Goal: Task Accomplishment & Management: Use online tool/utility

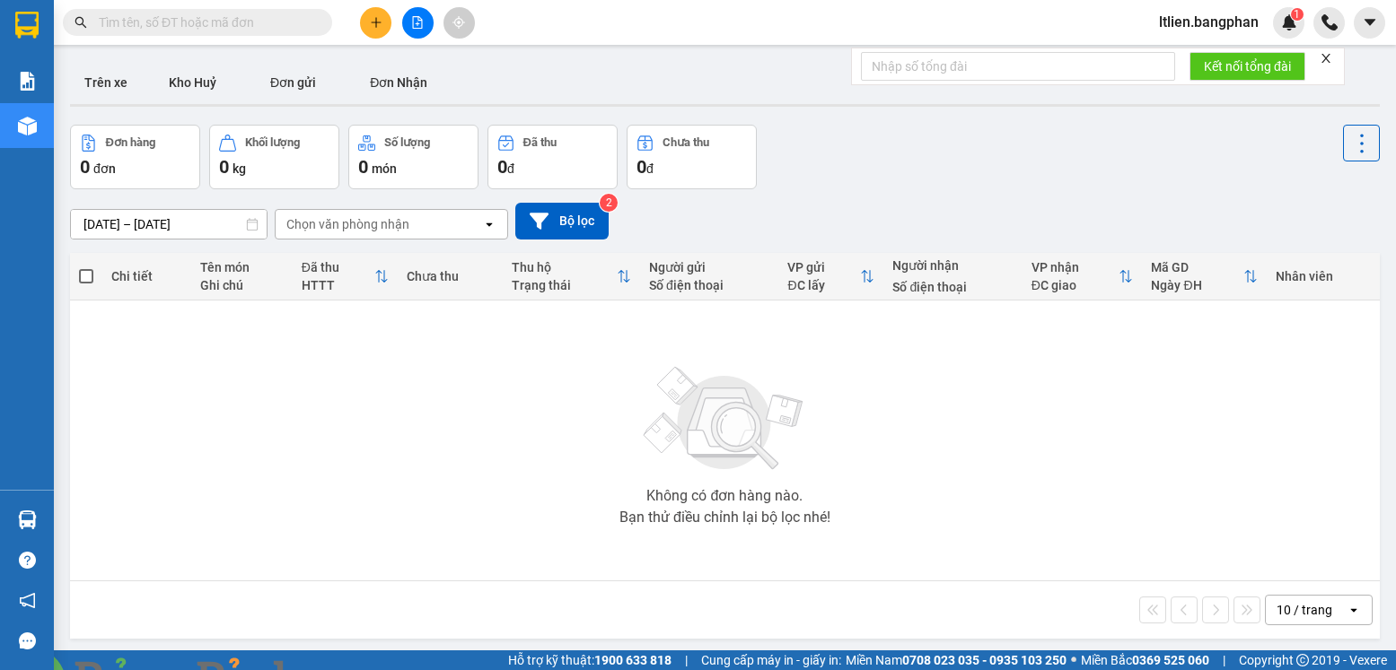
click at [375, 25] on icon "plus" at bounding box center [376, 22] width 13 height 13
click at [377, 27] on icon "plus" at bounding box center [376, 22] width 13 height 13
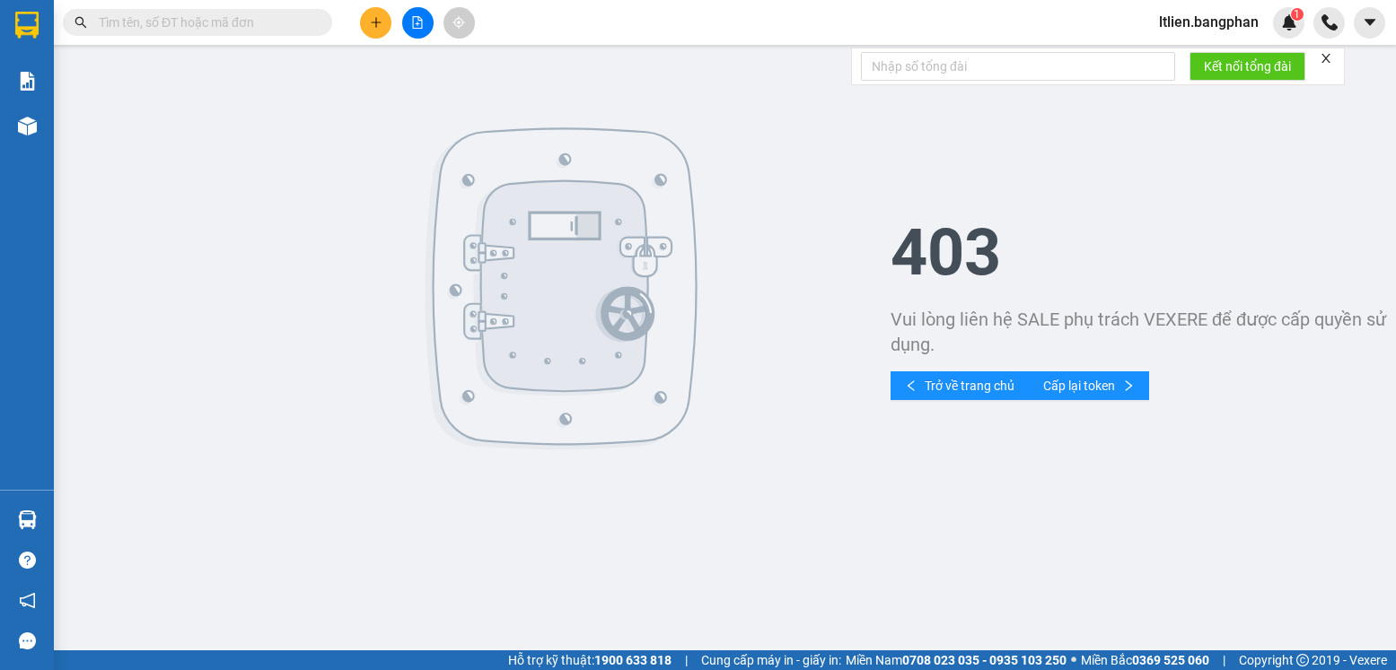
click at [1325, 53] on icon "close" at bounding box center [1325, 58] width 13 height 13
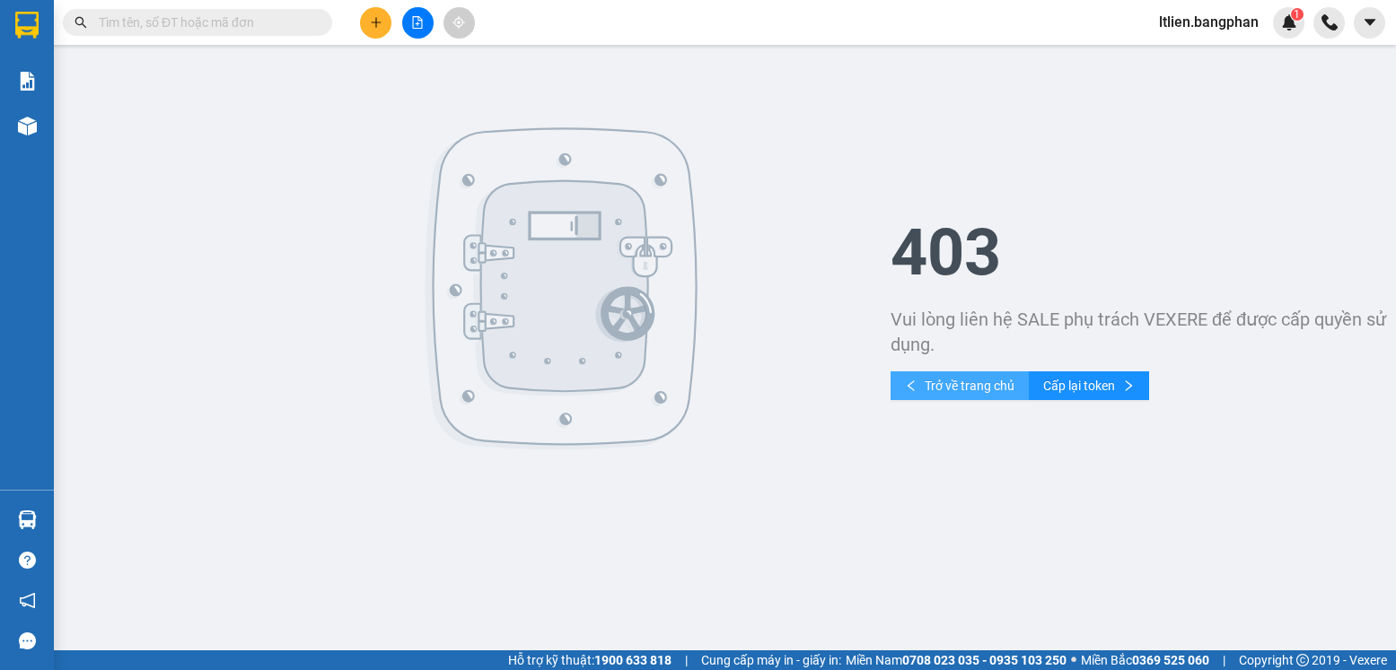
click at [991, 389] on span "Trở về trang chủ" at bounding box center [969, 386] width 90 height 20
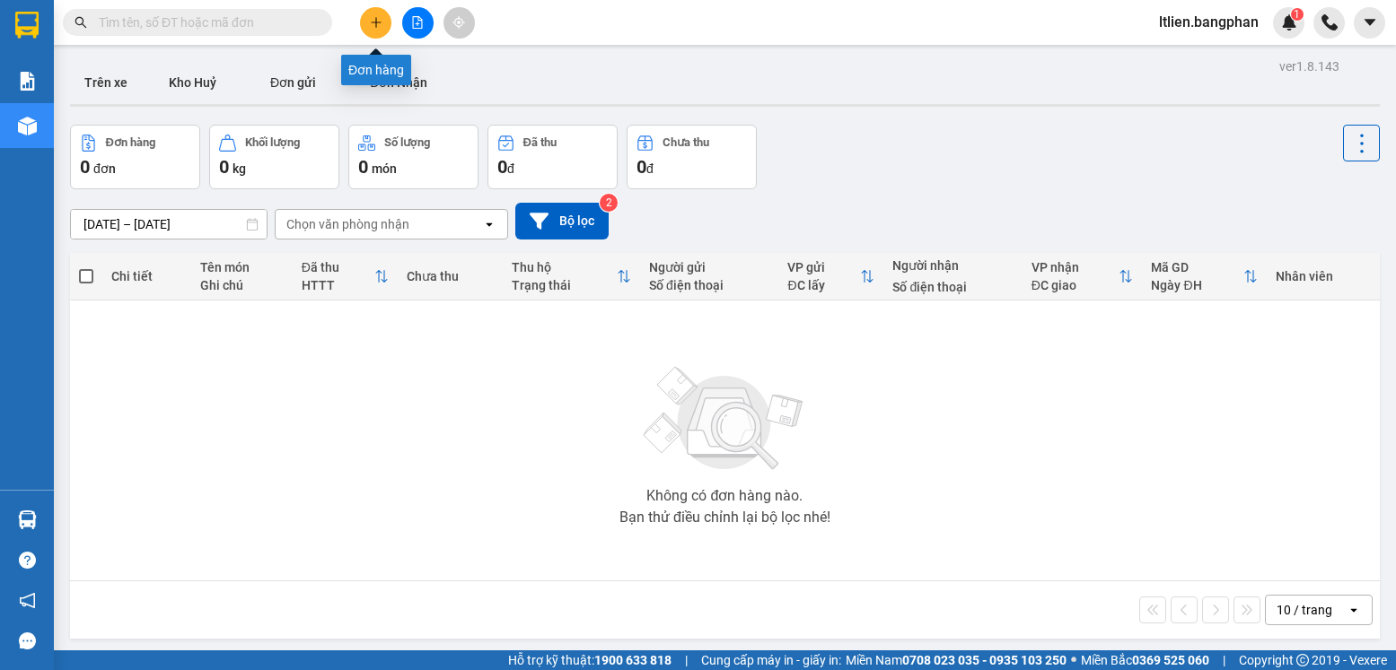
click at [379, 31] on button at bounding box center [375, 22] width 31 height 31
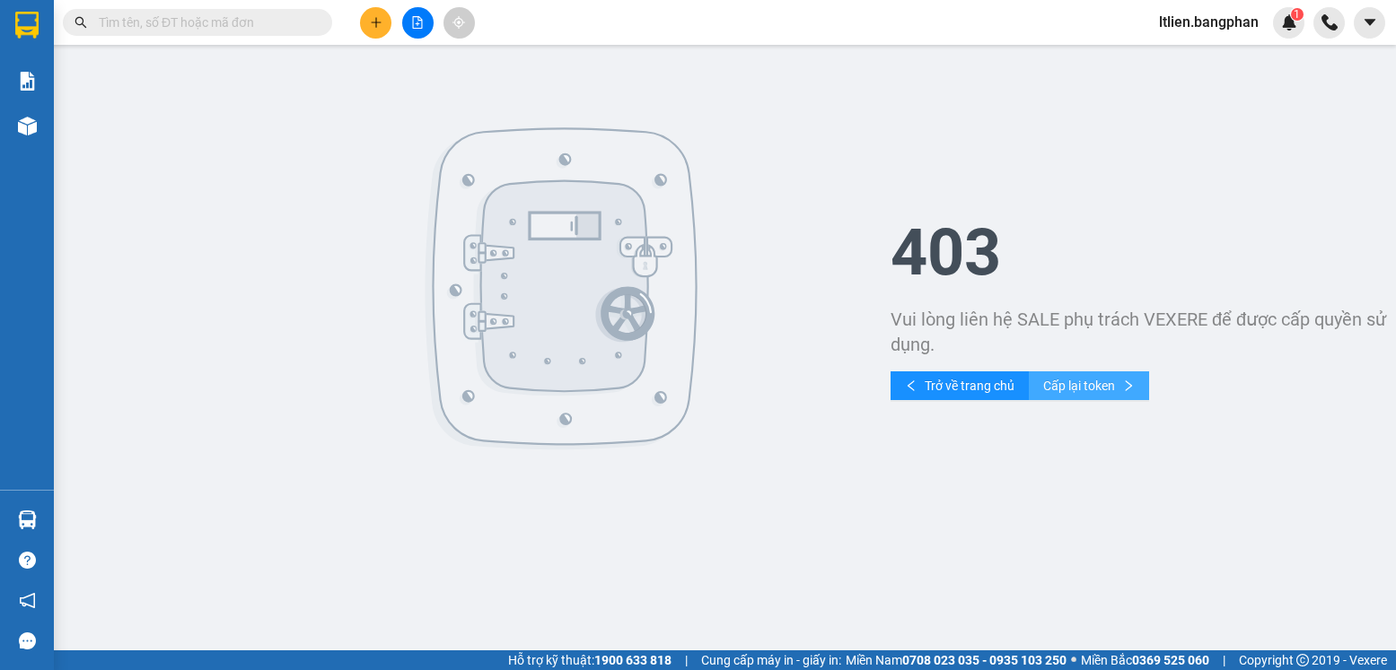
click at [1099, 388] on span "Cấp lại token" at bounding box center [1079, 386] width 72 height 20
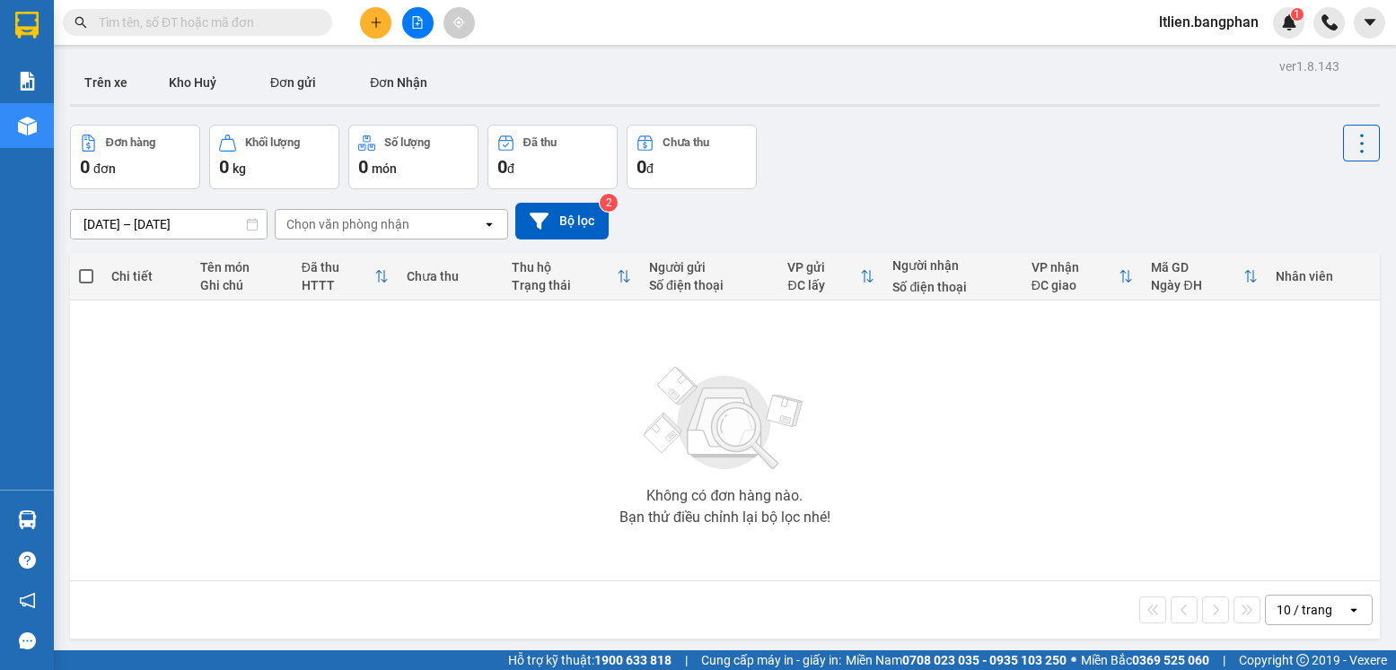
scroll to position [83, 0]
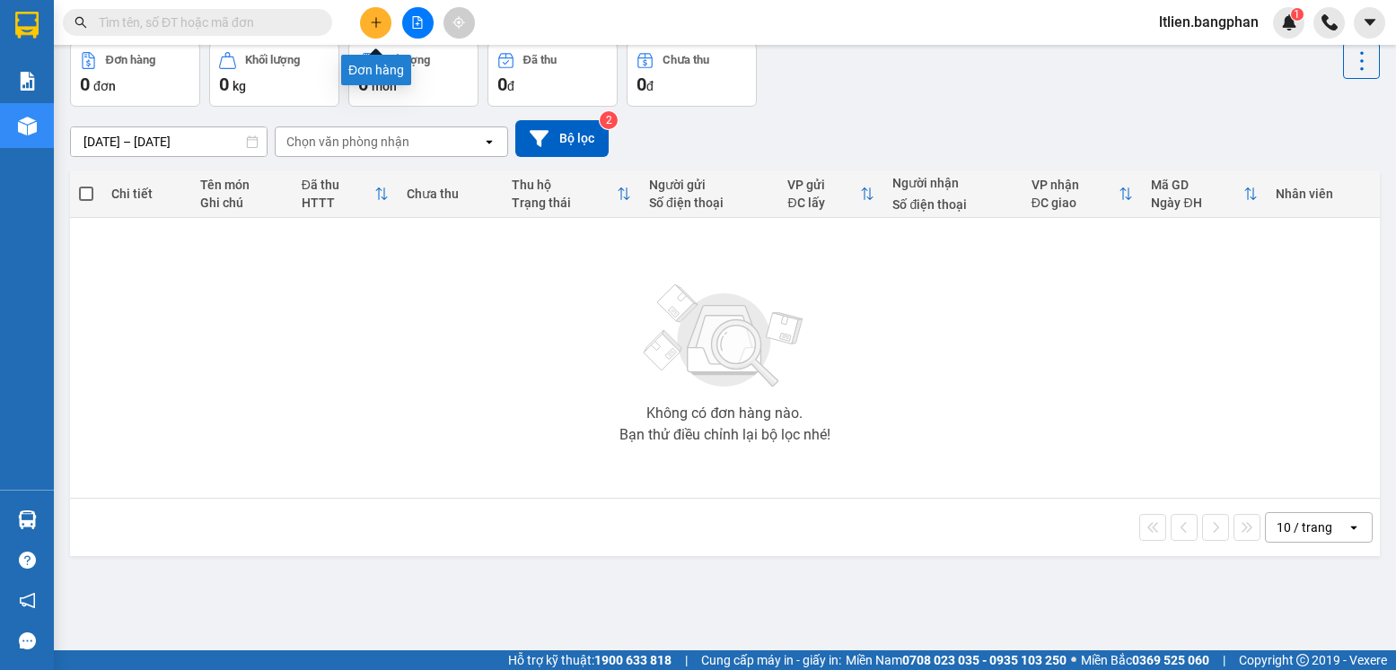
click at [381, 28] on icon "plus" at bounding box center [376, 22] width 13 height 13
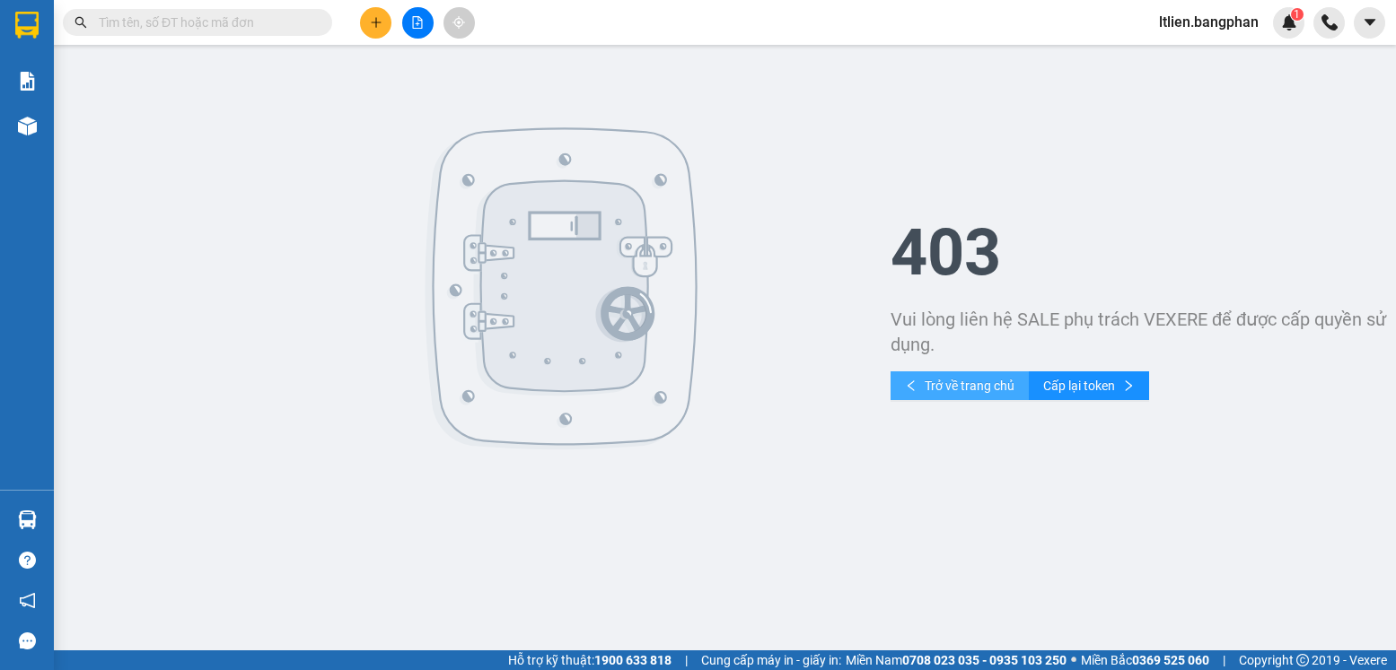
click at [977, 387] on span "Trở về trang chủ" at bounding box center [969, 386] width 90 height 20
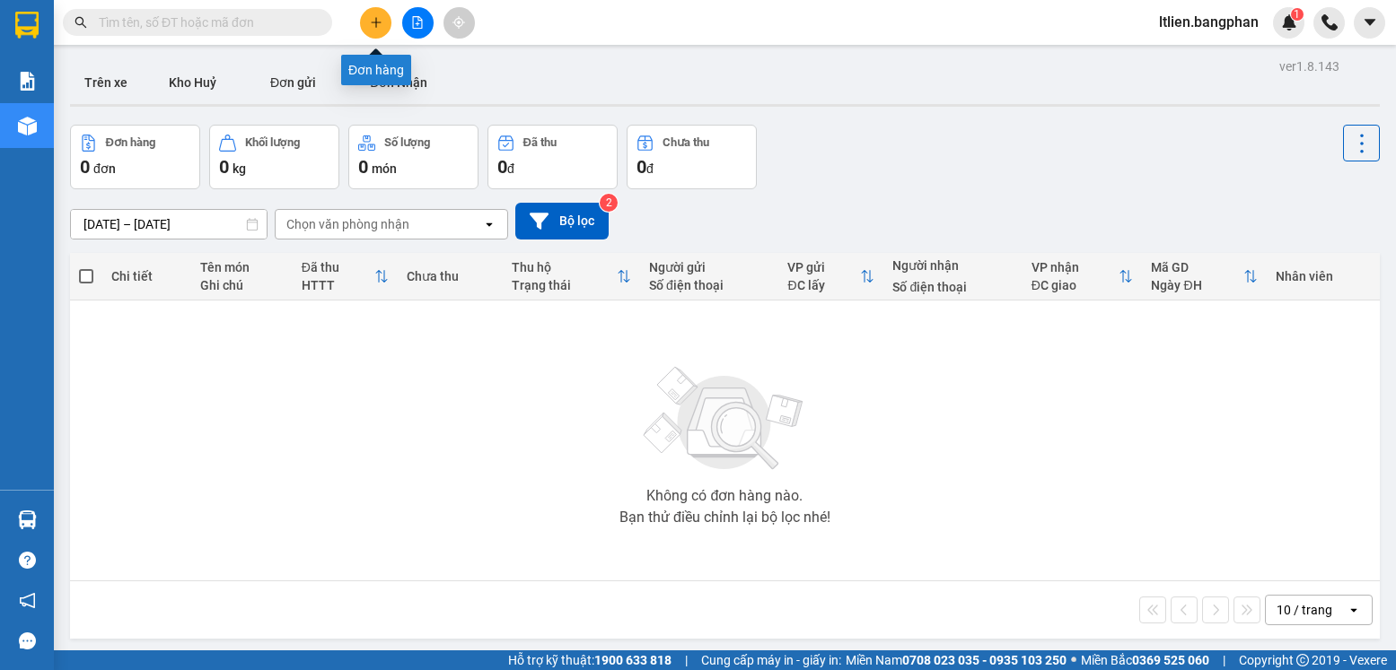
click at [374, 25] on icon "plus" at bounding box center [376, 22] width 13 height 13
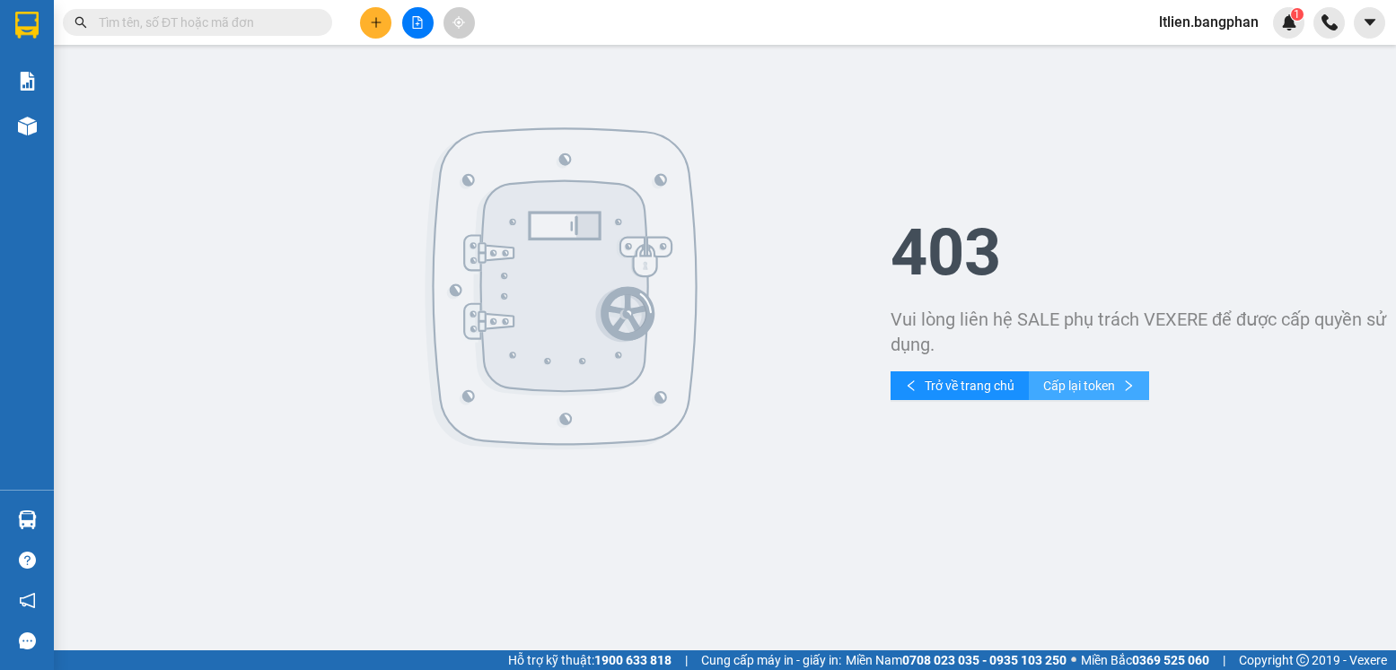
click at [1087, 386] on span "Cấp lại token" at bounding box center [1079, 386] width 72 height 20
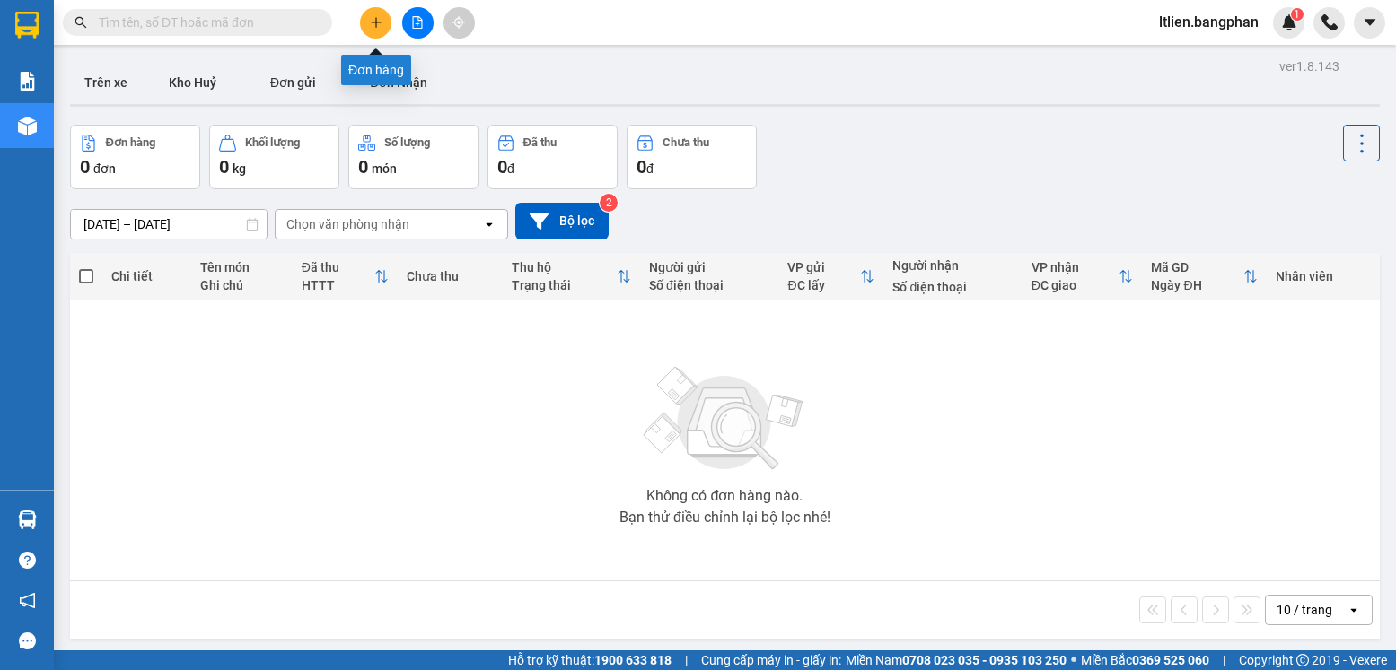
click at [381, 29] on button at bounding box center [375, 22] width 31 height 31
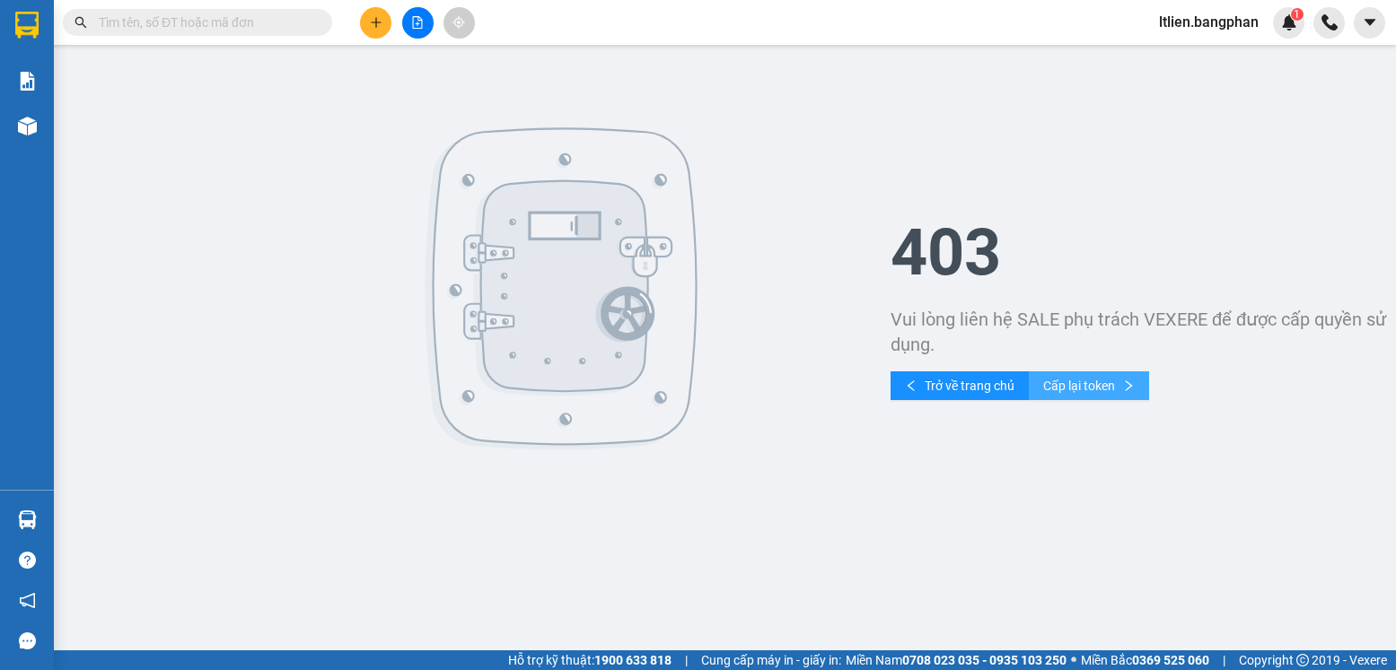
click at [1088, 386] on span "Cấp lại token" at bounding box center [1079, 386] width 72 height 20
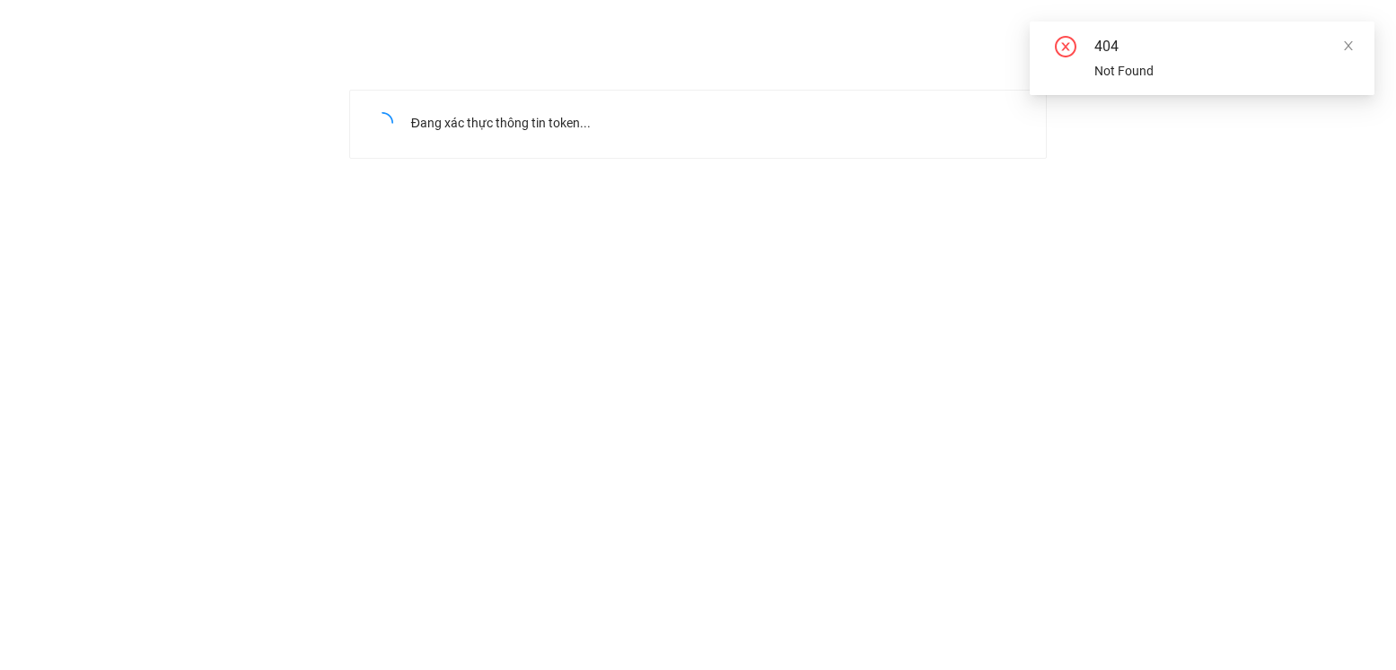
click at [1061, 48] on icon "close-circle" at bounding box center [1065, 47] width 22 height 22
click at [1350, 41] on icon "close" at bounding box center [1348, 45] width 13 height 13
